Goal: Check status: Check status

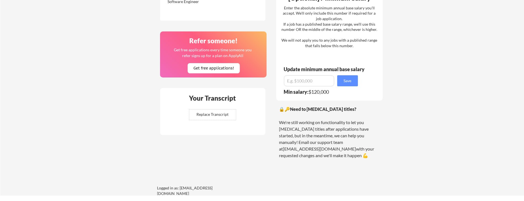
scroll to position [18, 0]
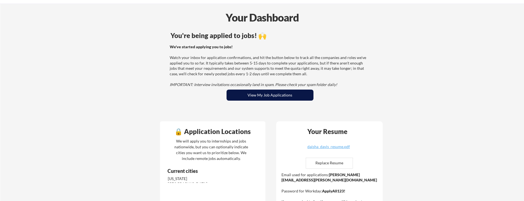
click at [265, 98] on button "View My Job Applications" at bounding box center [269, 95] width 87 height 11
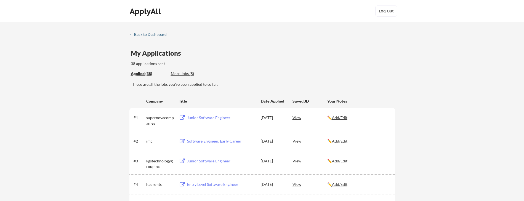
click at [141, 35] on div "← Back to Dashboard" at bounding box center [149, 35] width 41 height 4
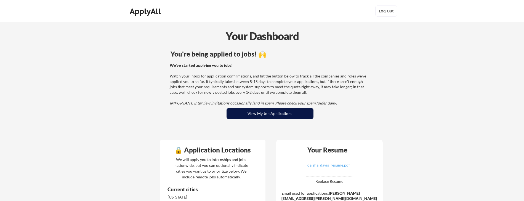
click at [242, 112] on button "View My Job Applications" at bounding box center [269, 113] width 87 height 11
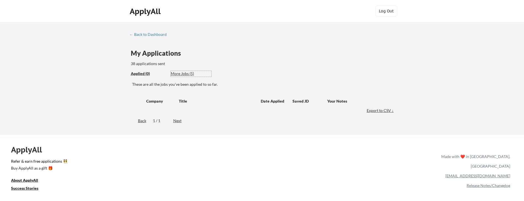
click at [185, 74] on div "More Jobs (5)" at bounding box center [191, 74] width 41 height 6
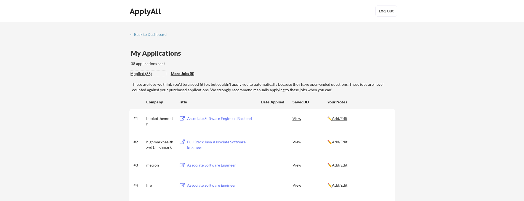
click at [145, 73] on div "Applied (38)" at bounding box center [149, 74] width 36 height 6
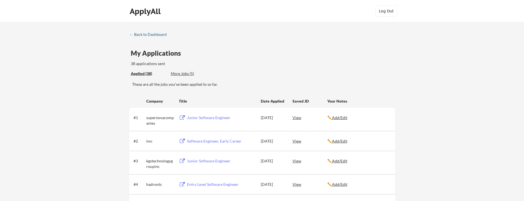
click at [150, 35] on div "← Back to Dashboard" at bounding box center [149, 35] width 41 height 4
